Goal: Information Seeking & Learning: Learn about a topic

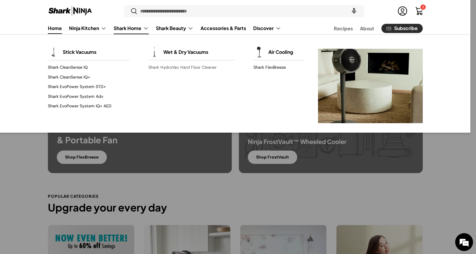
scroll to position [0, 384]
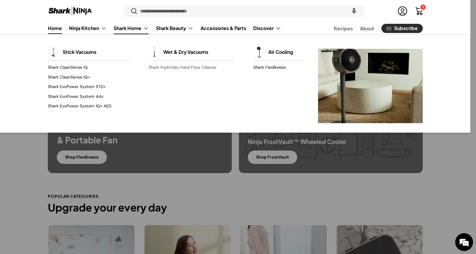
click at [166, 68] on link "Shark HydroVac Hard Floor Cleaner" at bounding box center [191, 68] width 86 height 10
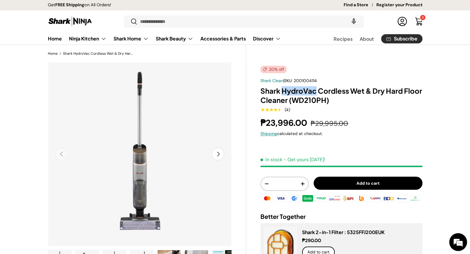
drag, startPoint x: 283, startPoint y: 90, endPoint x: 315, endPoint y: 90, distance: 32.1
click at [315, 90] on h1 "Shark HydroVac Cordless Wet & Dry Hard Floor Cleaner (WD210PH)" at bounding box center [342, 95] width 162 height 18
copy h1 "HydroVac"
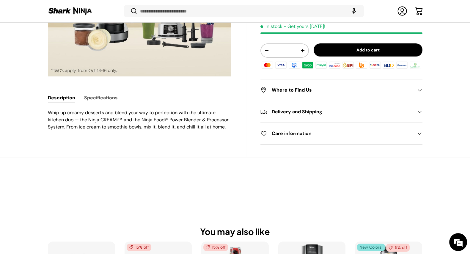
scroll to position [184, 0]
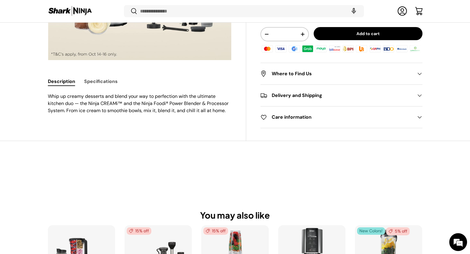
click at [100, 81] on button "Specifications" at bounding box center [101, 81] width 34 height 13
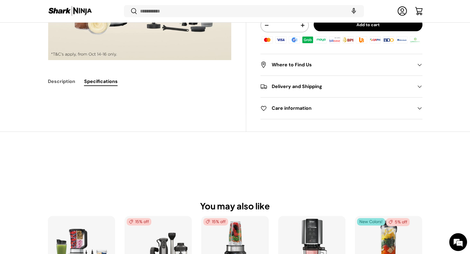
click at [52, 81] on button "Description" at bounding box center [61, 81] width 27 height 13
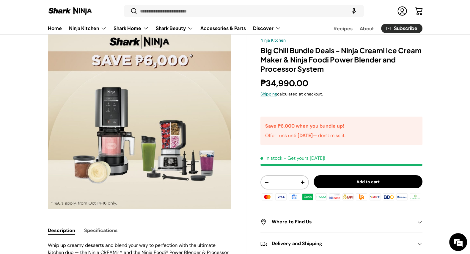
scroll to position [112, 0]
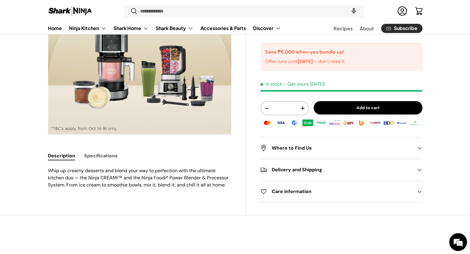
click at [76, 10] on img at bounding box center [70, 11] width 45 height 12
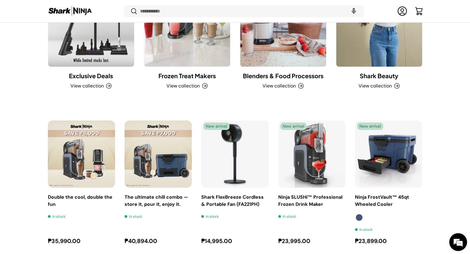
scroll to position [674, 0]
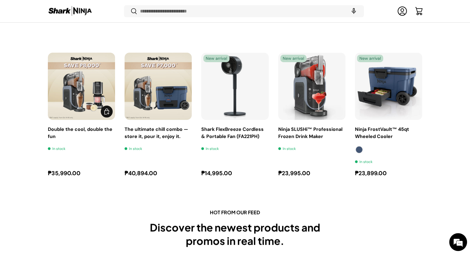
click at [78, 88] on link "Double the cool, double the fun" at bounding box center [81, 86] width 67 height 67
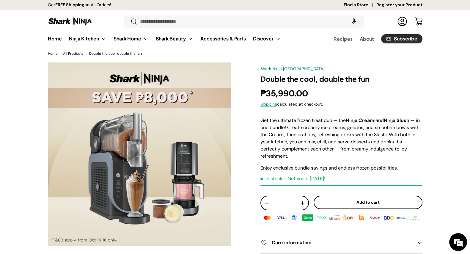
drag, startPoint x: 70, startPoint y: 20, endPoint x: 76, endPoint y: 32, distance: 13.6
click at [70, 20] on img at bounding box center [70, 21] width 45 height 12
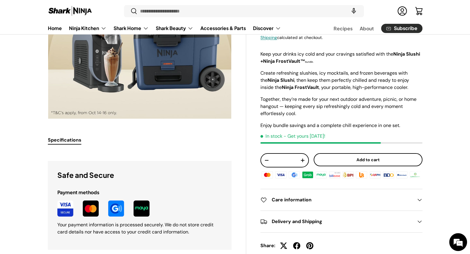
scroll to position [76, 0]
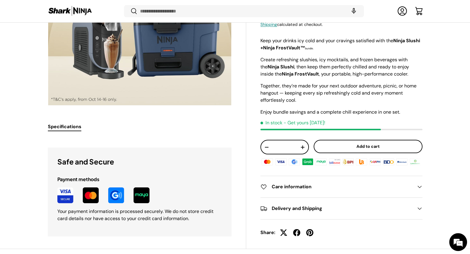
scroll to position [184, 0]
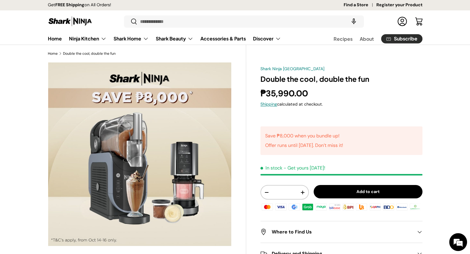
click at [77, 21] on img at bounding box center [70, 21] width 45 height 12
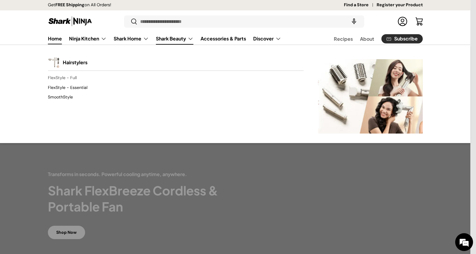
click at [72, 81] on link "FlexStyle - Full" at bounding box center [176, 78] width 256 height 10
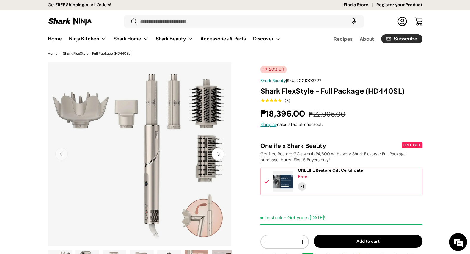
click at [76, 23] on img at bounding box center [70, 21] width 45 height 12
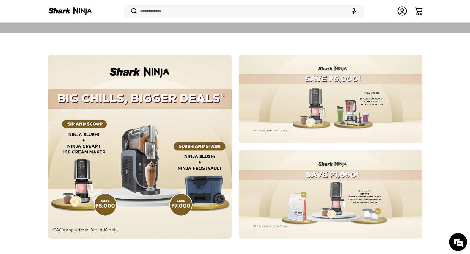
scroll to position [265, 0]
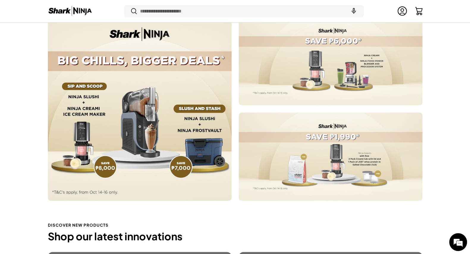
click at [171, 87] on div at bounding box center [140, 109] width 184 height 184
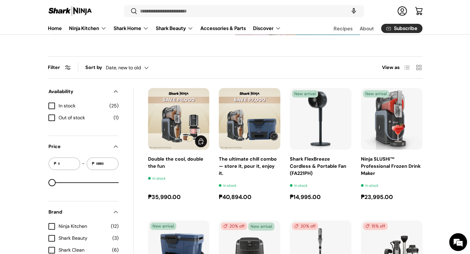
click at [176, 116] on img "Double the cool, double the fun" at bounding box center [179, 119] width 62 height 62
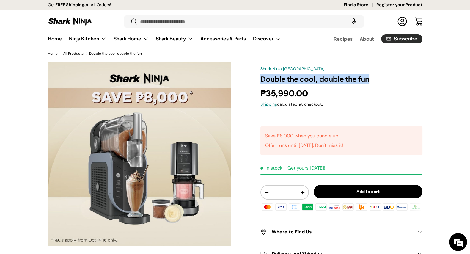
drag, startPoint x: 260, startPoint y: 79, endPoint x: 375, endPoint y: 80, distance: 115.1
click at [375, 80] on div "Shark Ninja Philippines Double the cool, double the fun ₱35,990.00 Unit price /…" at bounding box center [334, 207] width 176 height 290
copy h1 "Double the cool, double the fun"
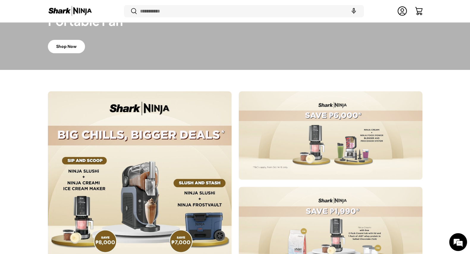
scroll to position [228, 0]
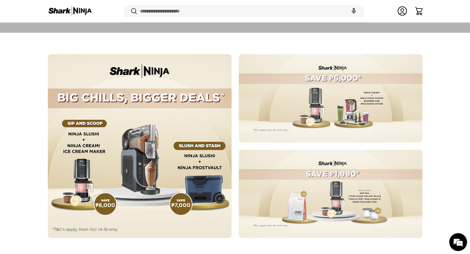
click at [327, 98] on div at bounding box center [331, 98] width 184 height 88
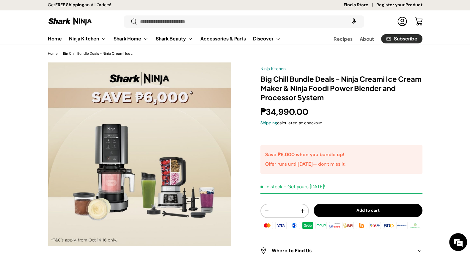
click at [76, 23] on img at bounding box center [70, 21] width 45 height 12
